Goal: Communication & Community: Participate in discussion

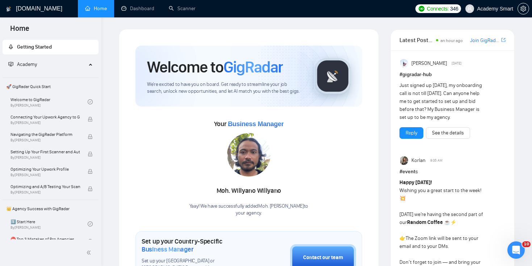
scroll to position [451, 0]
click at [516, 248] on icon "Открыть службу сообщений Intercom" at bounding box center [514, 249] width 5 height 6
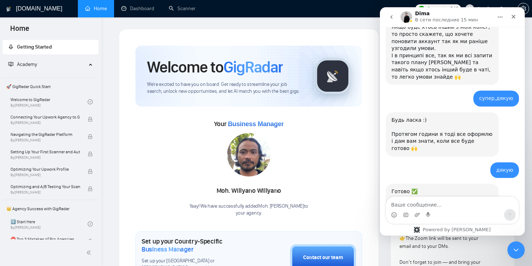
scroll to position [457, 0]
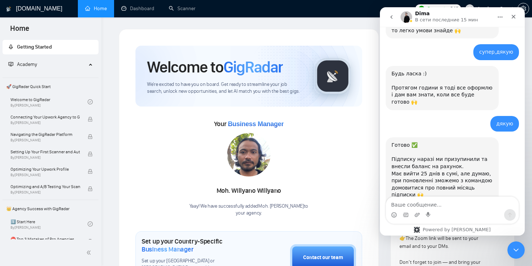
click at [402, 206] on textarea "Ваше сообщение..." at bounding box center [452, 203] width 133 height 12
type textarea "l"
type textarea "дякую"
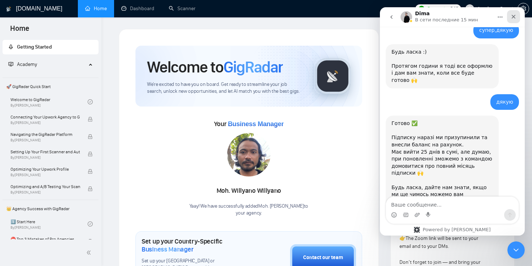
click at [513, 16] on icon "Закрыть" at bounding box center [514, 17] width 4 height 4
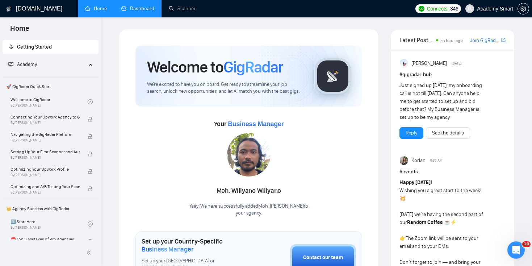
click at [131, 11] on link "Dashboard" at bounding box center [137, 8] width 33 height 6
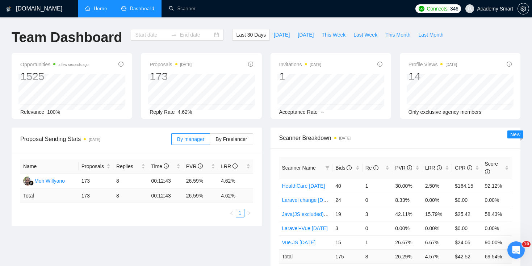
type input "[DATE]"
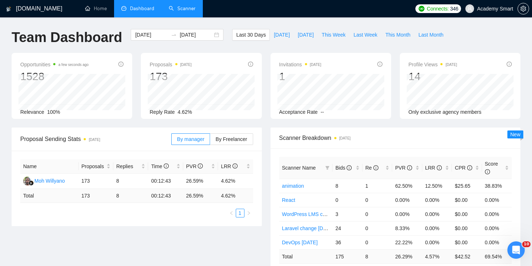
click at [189, 8] on link "Scanner" at bounding box center [182, 8] width 27 height 6
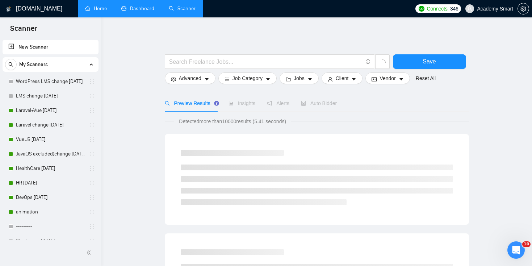
click at [97, 7] on link "Home" at bounding box center [96, 8] width 22 height 6
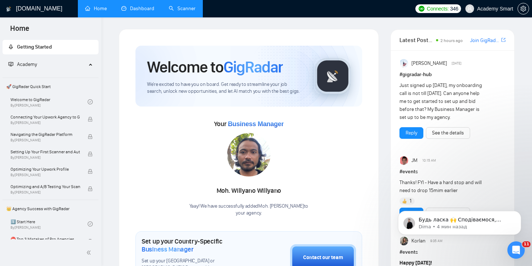
scroll to position [514, 0]
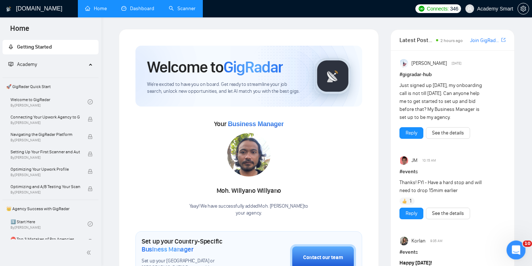
click at [523, 248] on div "Открыть службу сообщений Intercom" at bounding box center [515, 249] width 24 height 24
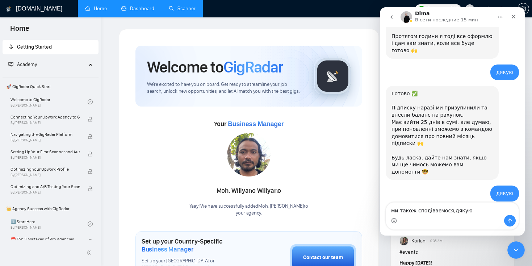
scroll to position [516, 0]
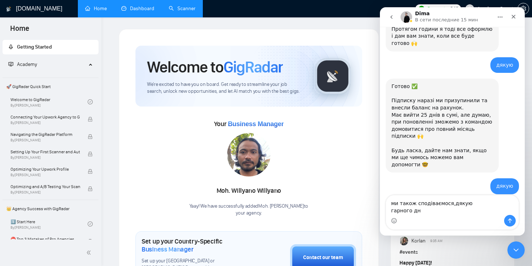
type textarea "ми також сподіваємося,дякую гарного дня"
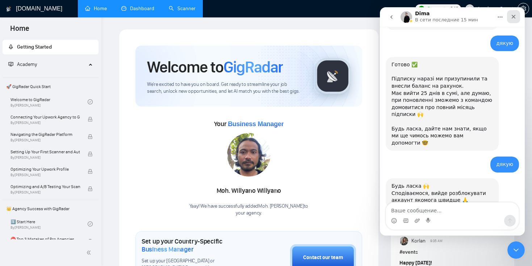
click at [512, 15] on icon "Закрыть" at bounding box center [514, 17] width 6 height 6
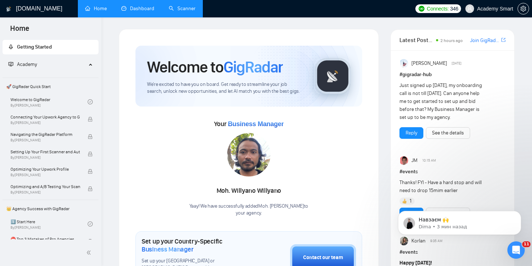
scroll to position [559, 0]
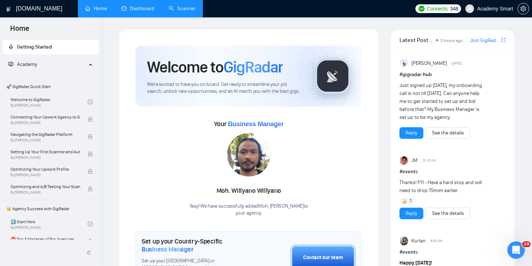
click at [437, 224] on div "[PERSON_NAME] [DATE] # gigradar-hub Just signed up [DATE], my onboarding call i…" at bounding box center [452, 222] width 106 height 327
click at [512, 244] on icon "Открыть службу сообщений Intercom" at bounding box center [515, 249] width 12 height 12
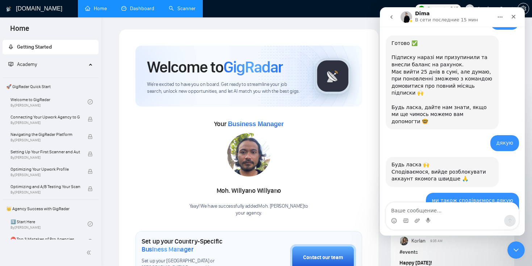
click at [390, 18] on icon "go back" at bounding box center [392, 17] width 6 height 6
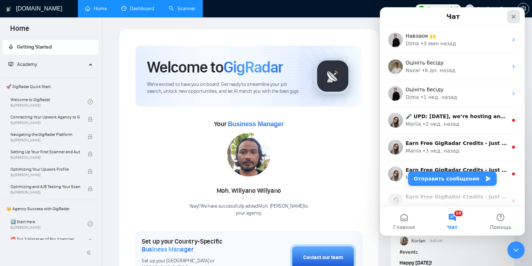
click at [515, 16] on icon "Закрыть" at bounding box center [514, 17] width 6 height 6
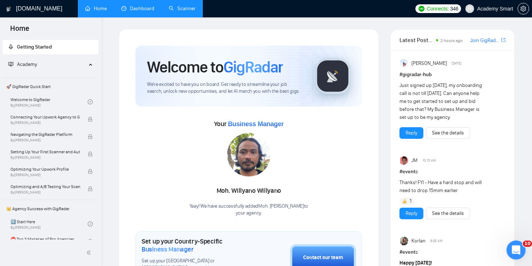
click at [519, 251] on div "Открыть службу сообщений Intercom" at bounding box center [515, 249] width 24 height 24
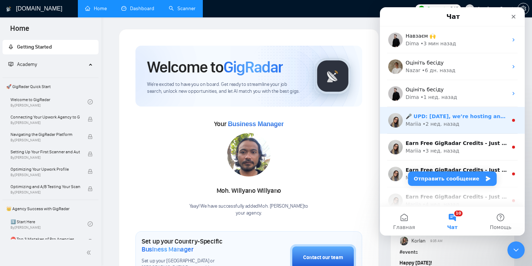
click at [421, 130] on div "🎤 UPD: [DATE], we’re hosting another exclusive session with Upwork Consultant &…" at bounding box center [452, 120] width 145 height 27
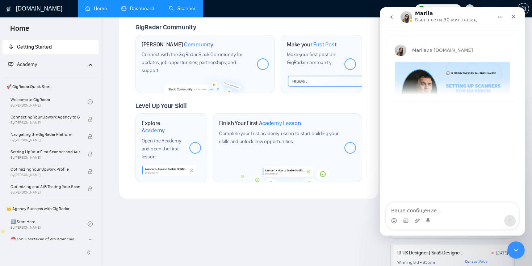
scroll to position [365, 0]
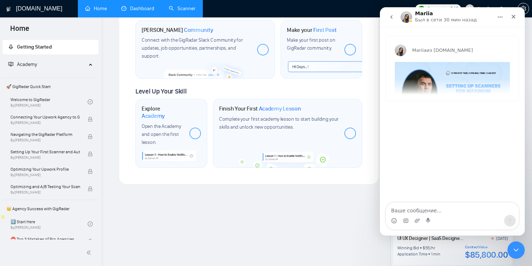
click at [391, 15] on icon "go back" at bounding box center [392, 17] width 6 height 6
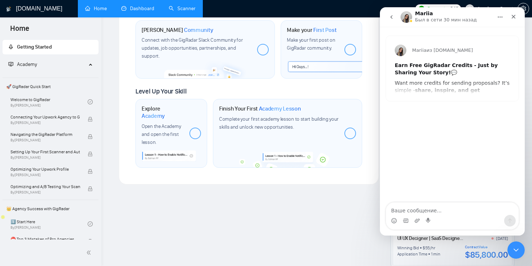
click at [392, 17] on icon "go back" at bounding box center [392, 17] width 6 height 6
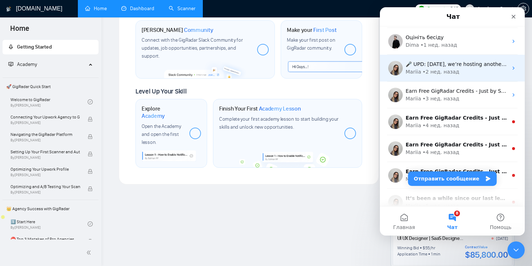
scroll to position [55, 0]
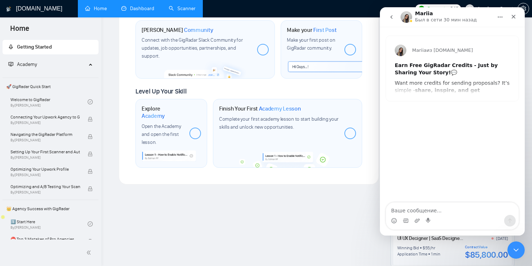
click at [392, 20] on icon "go back" at bounding box center [392, 17] width 6 height 6
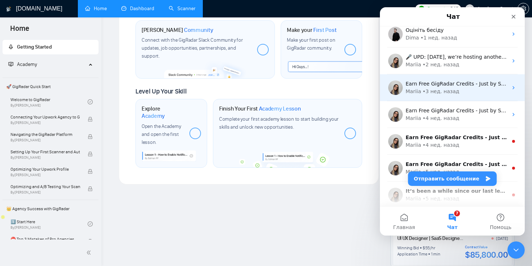
scroll to position [60, 0]
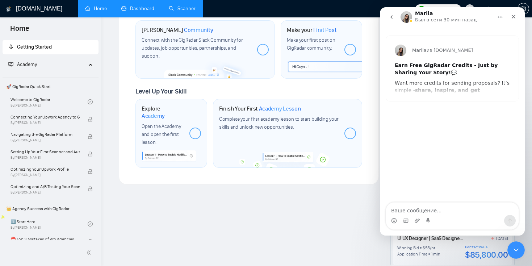
click at [390, 17] on icon "go back" at bounding box center [392, 17] width 6 height 6
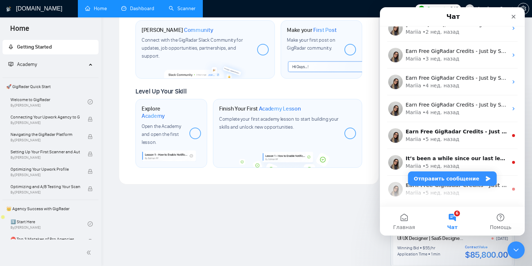
scroll to position [101, 0]
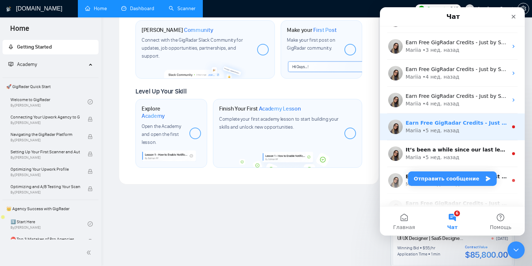
click at [427, 132] on div "• 5 нед. назад" at bounding box center [441, 131] width 37 height 8
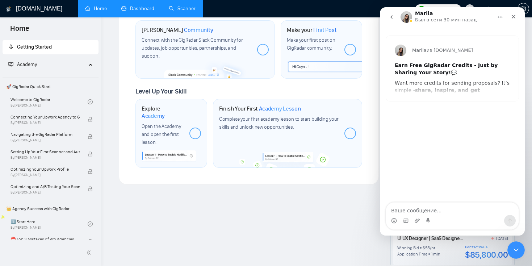
click at [389, 18] on icon "go back" at bounding box center [392, 17] width 6 height 6
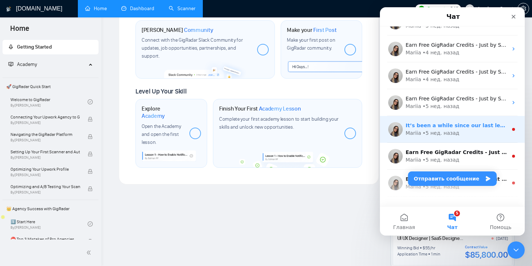
click at [427, 130] on div "• 5 нед. назад" at bounding box center [441, 133] width 37 height 8
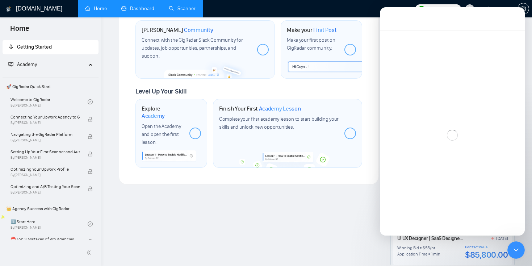
scroll to position [125, 0]
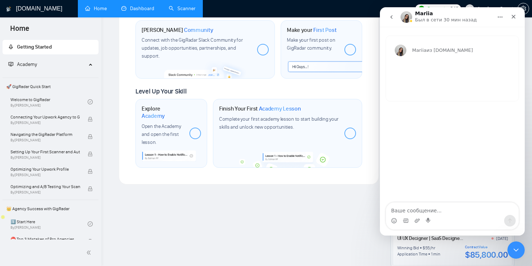
click at [391, 19] on icon "go back" at bounding box center [392, 17] width 6 height 6
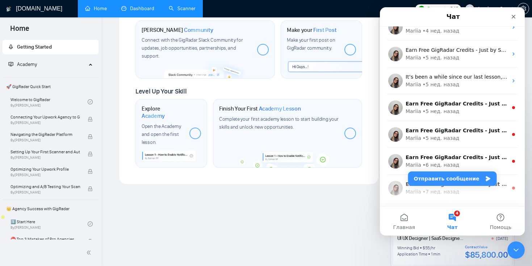
scroll to position [175, 0]
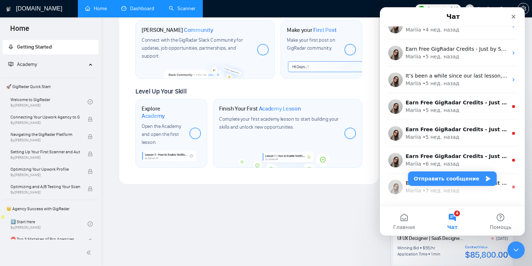
click at [418, 108] on div "Mariia" at bounding box center [414, 110] width 16 height 8
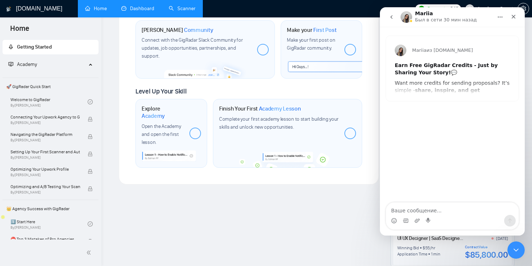
scroll to position [422, 0]
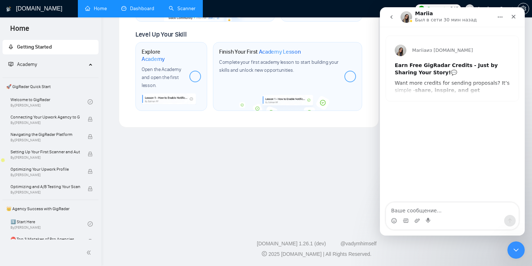
click at [390, 16] on icon "go back" at bounding box center [392, 17] width 6 height 6
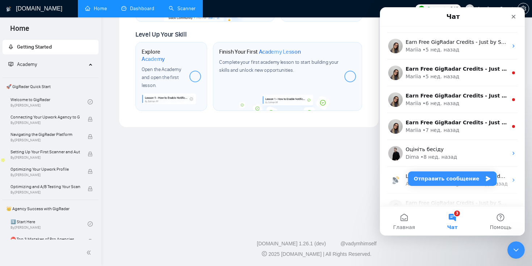
scroll to position [238, 0]
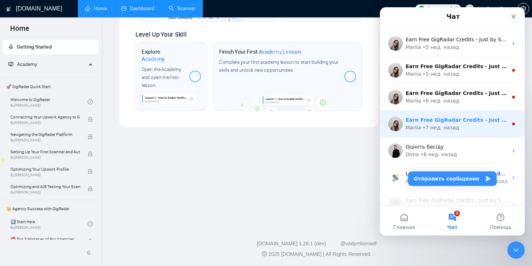
click at [425, 123] on div "Earn Free GigRadar Credits - Just by Sharing Your Story! 💬 Want more credits fo…" at bounding box center [457, 120] width 102 height 8
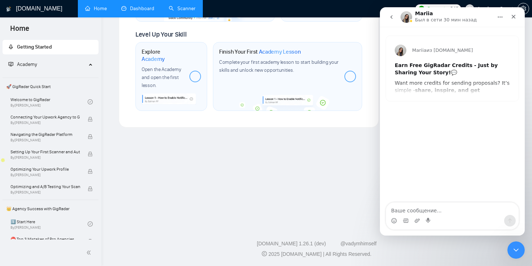
click at [391, 16] on icon "go back" at bounding box center [391, 17] width 2 height 4
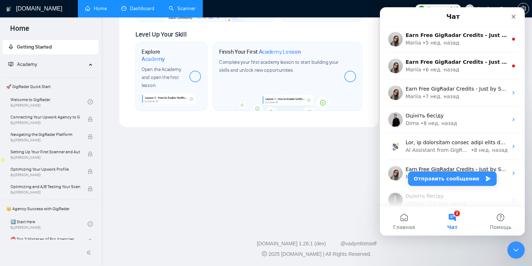
scroll to position [263, 0]
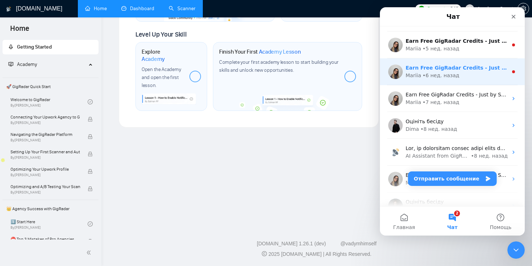
click at [434, 76] on div "• 6 нед. назад" at bounding box center [441, 76] width 37 height 8
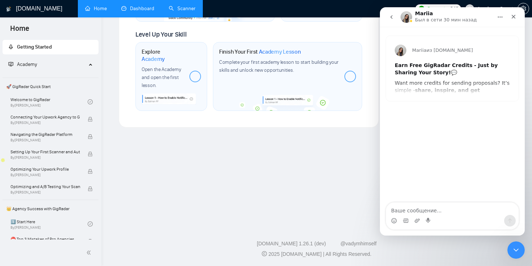
click at [391, 16] on icon "go back" at bounding box center [391, 17] width 2 height 4
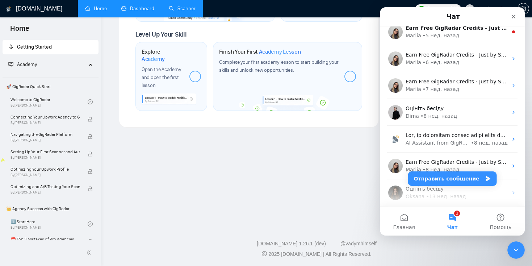
scroll to position [275, 0]
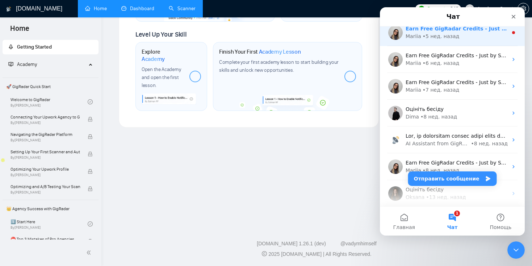
click at [423, 37] on div "• 5 нед. назад" at bounding box center [441, 37] width 37 height 8
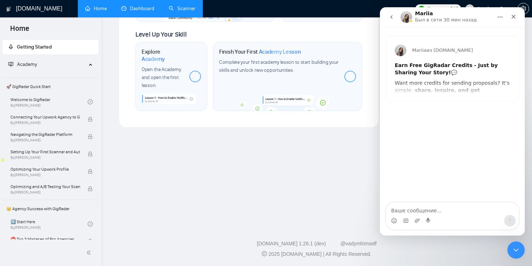
click at [390, 19] on icon "go back" at bounding box center [392, 17] width 6 height 6
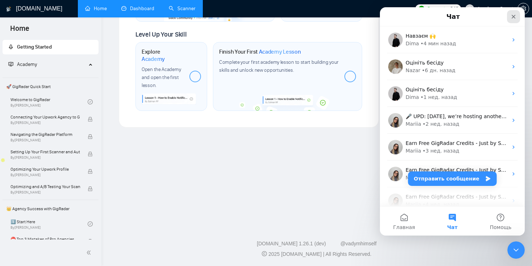
click at [513, 15] on icon "Закрыть" at bounding box center [514, 17] width 6 height 6
